Goal: Information Seeking & Learning: Learn about a topic

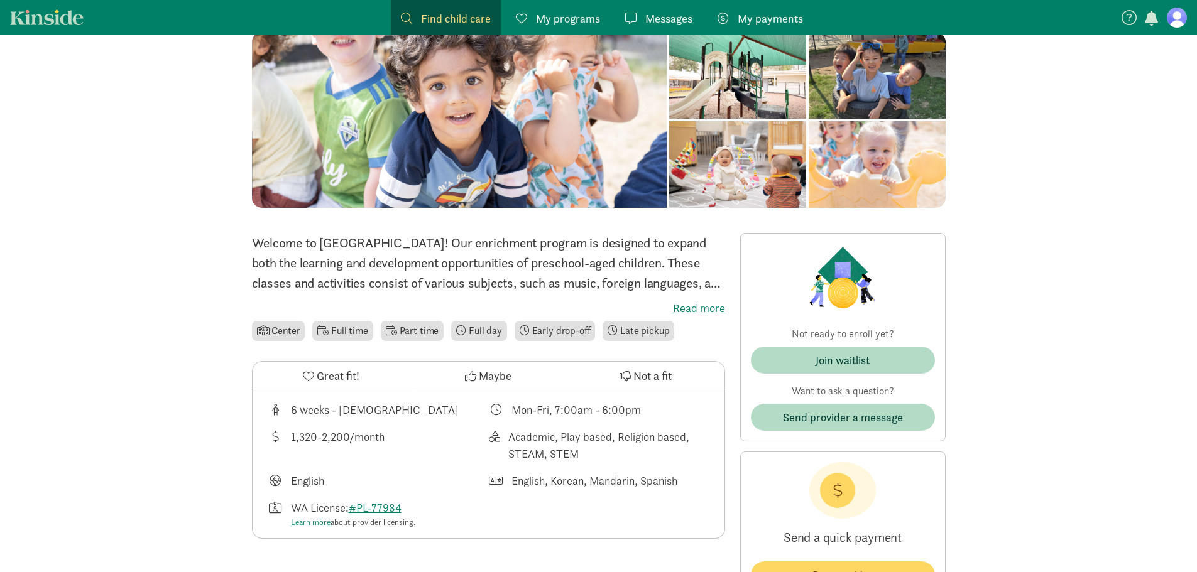
scroll to position [125, 0]
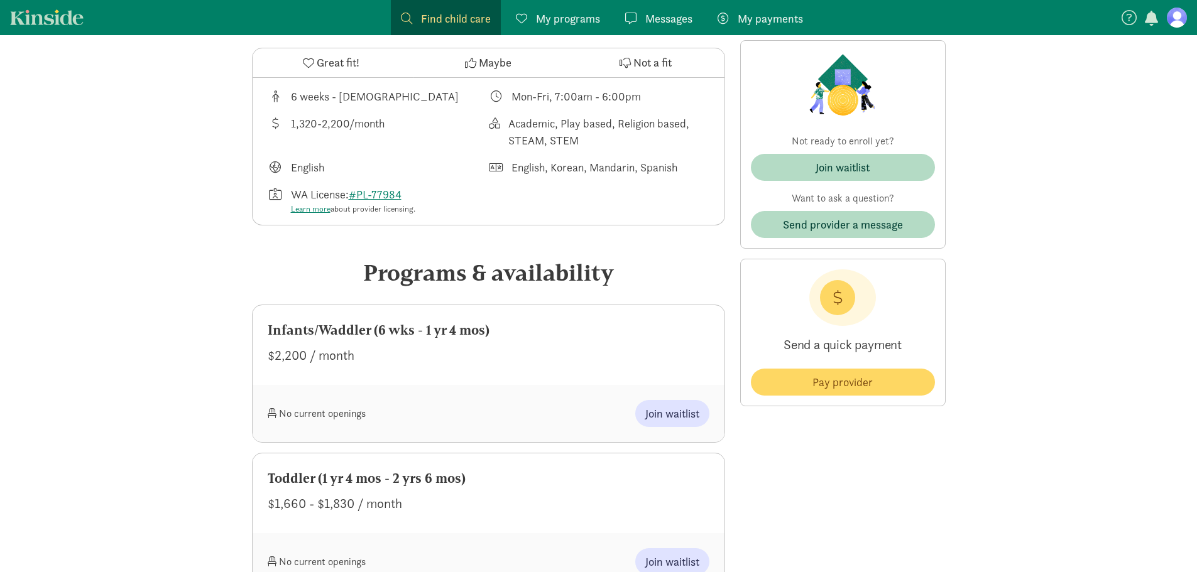
scroll to position [439, 0]
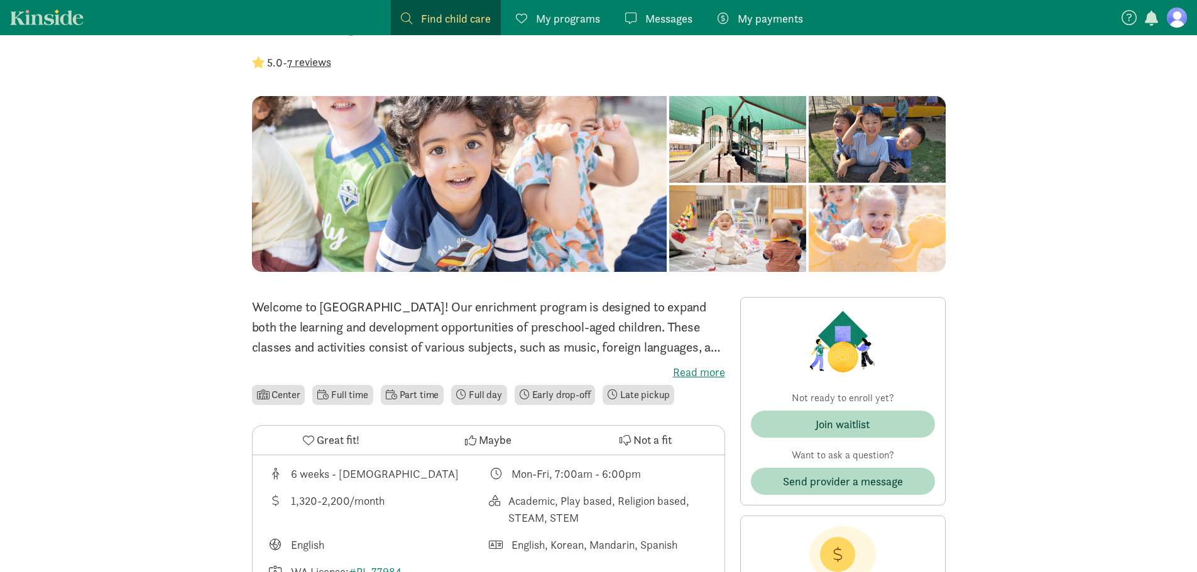
scroll to position [61, 0]
click at [711, 378] on label "Read more" at bounding box center [488, 371] width 473 height 15
click at [0, 0] on input "Read more" at bounding box center [0, 0] width 0 height 0
click at [548, 12] on span "My programs" at bounding box center [568, 18] width 64 height 17
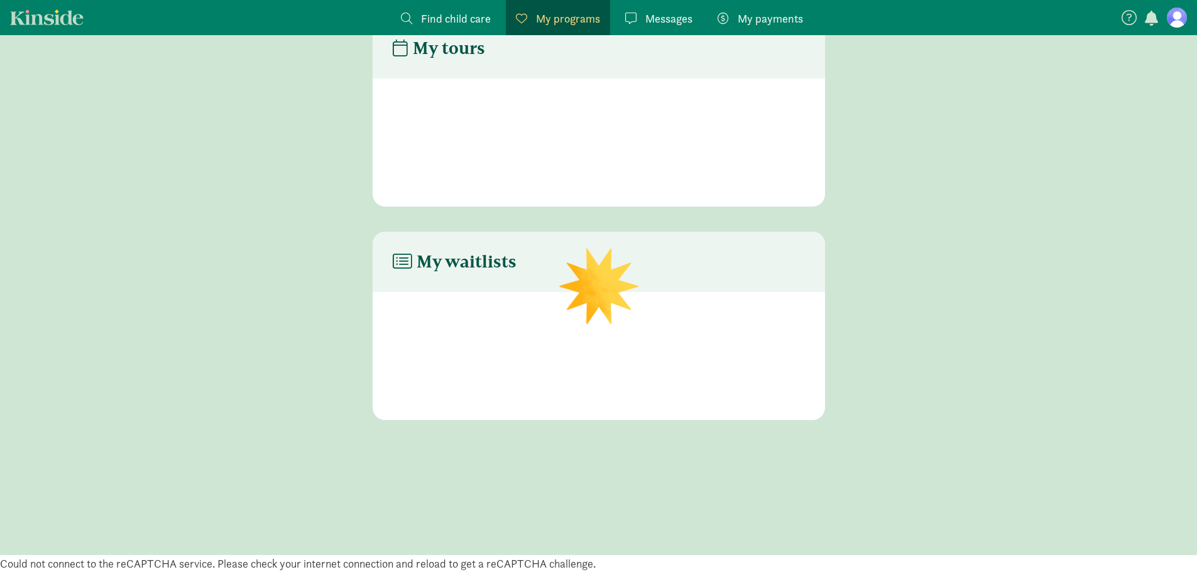
scroll to position [42, 0]
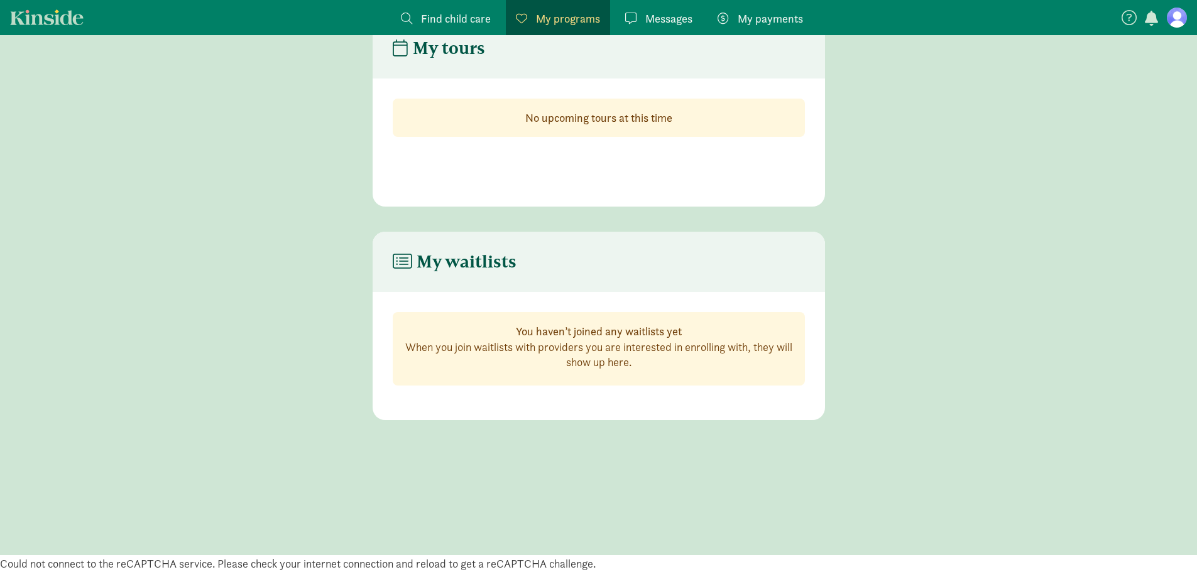
click at [462, 21] on span "Find child care" at bounding box center [456, 18] width 70 height 17
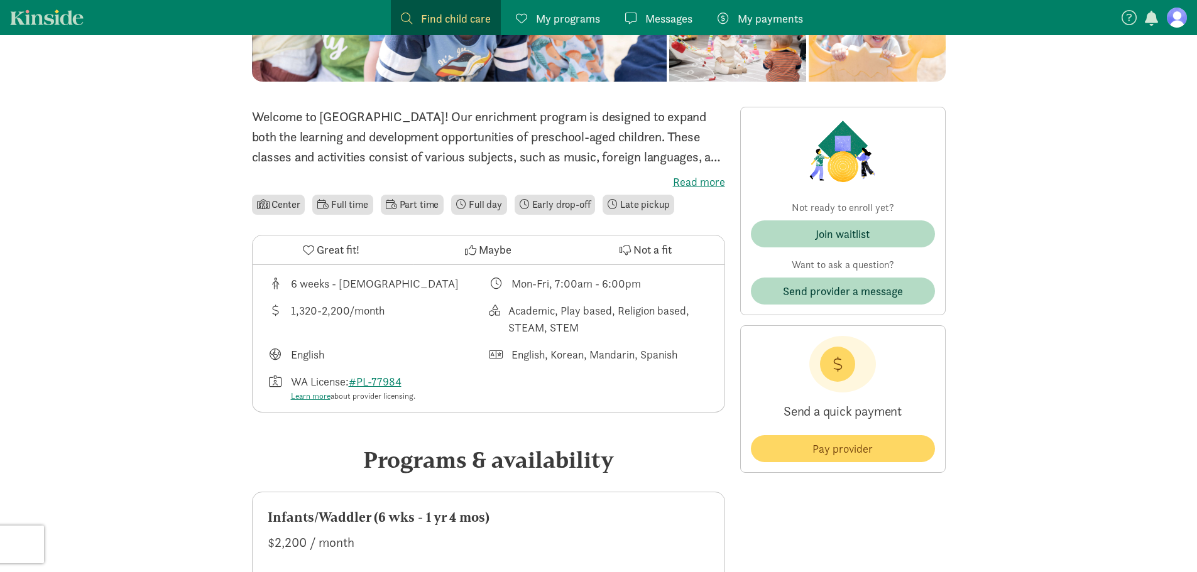
scroll to position [251, 0]
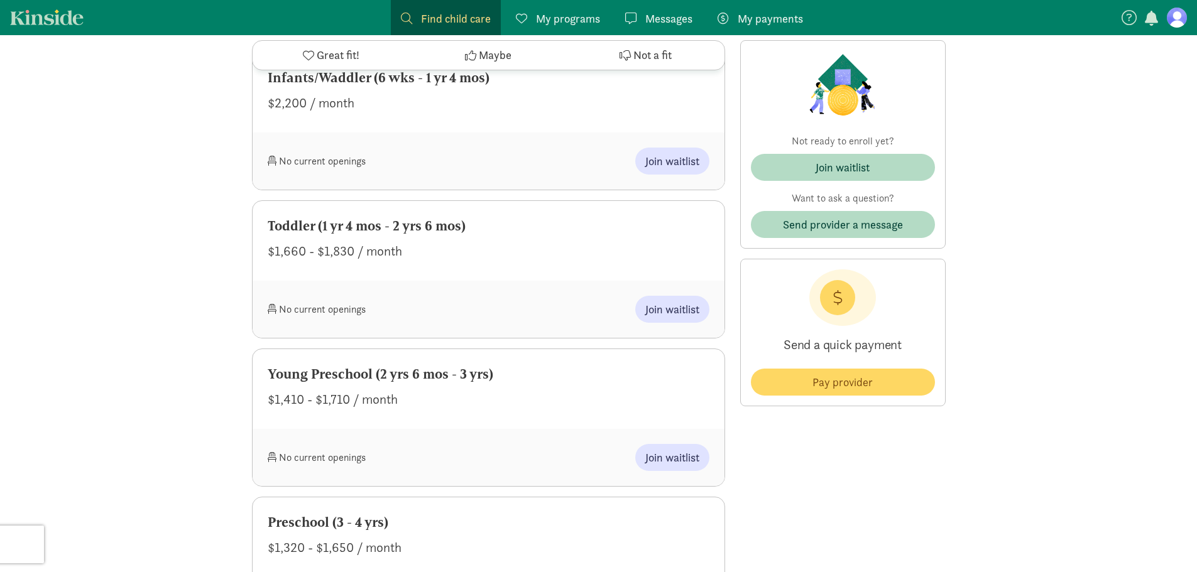
scroll to position [691, 0]
drag, startPoint x: 314, startPoint y: 257, endPoint x: 410, endPoint y: 258, distance: 96.1
click at [410, 258] on div "$1,660 - $1,830 / month" at bounding box center [489, 251] width 442 height 20
